Goal: Subscribe to service/newsletter

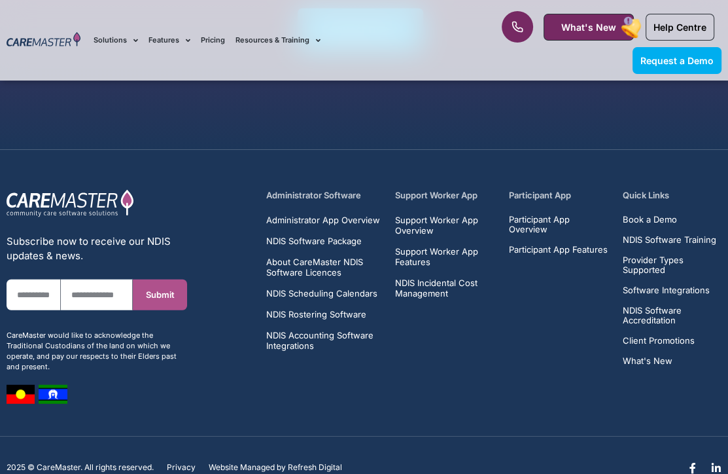
scroll to position [2400, 0]
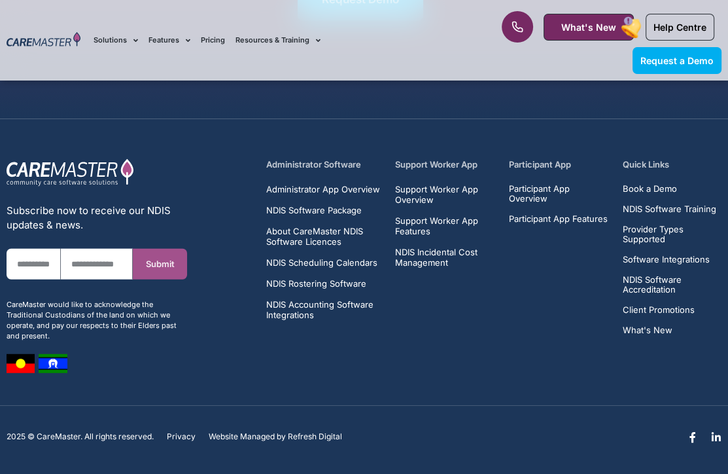
click at [142, 259] on span "Submit" at bounding box center [160, 264] width 54 height 10
drag, startPoint x: 142, startPoint y: 259, endPoint x: 895, endPoint y: 356, distance: 759.5
